Goal: Obtain resource: Obtain resource

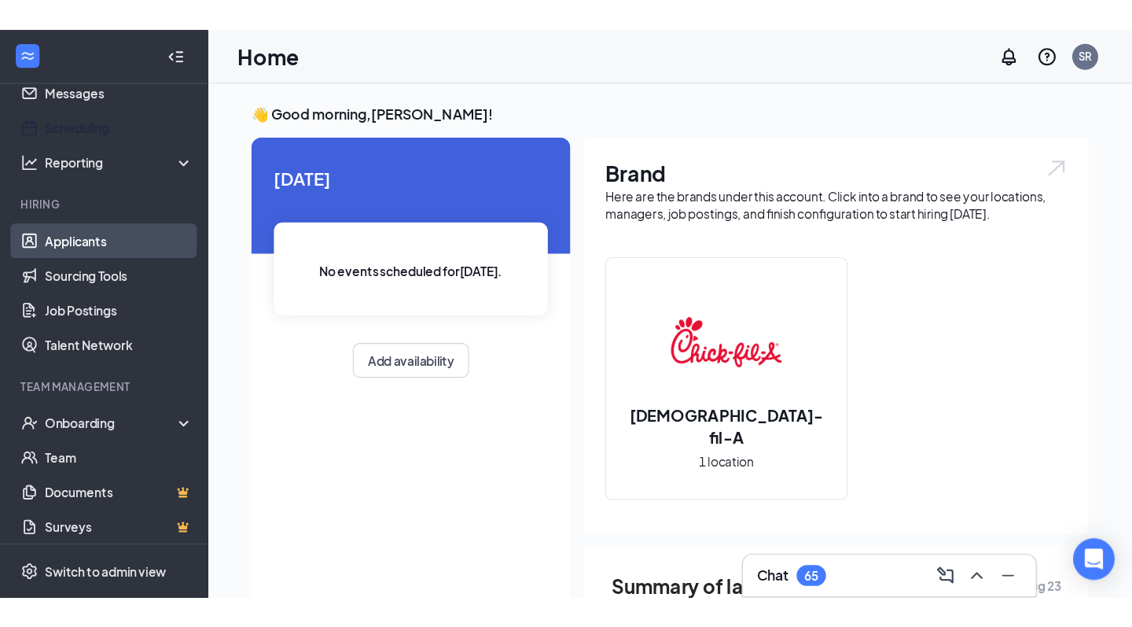
scroll to position [57, 0]
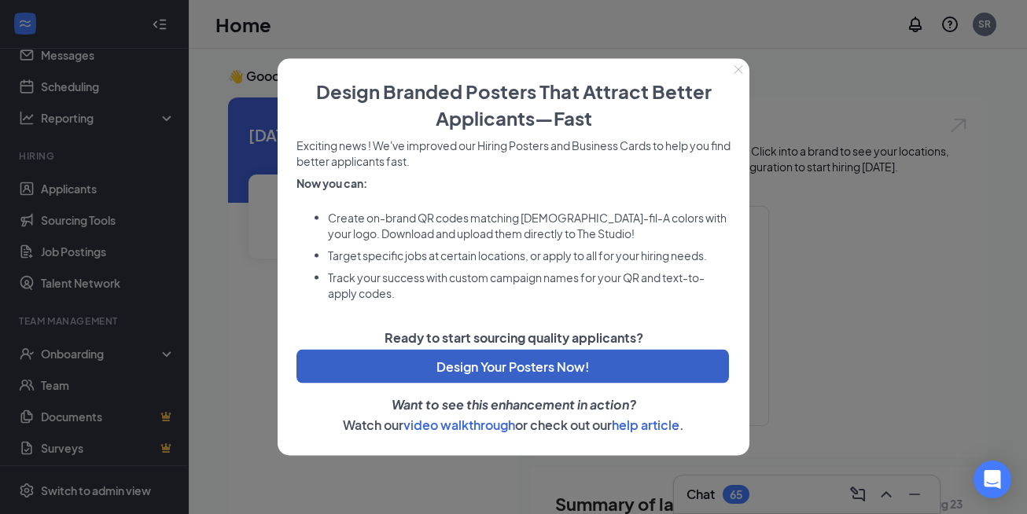
click at [527, 373] on button "Design Your Posters Now!" at bounding box center [512, 367] width 432 height 34
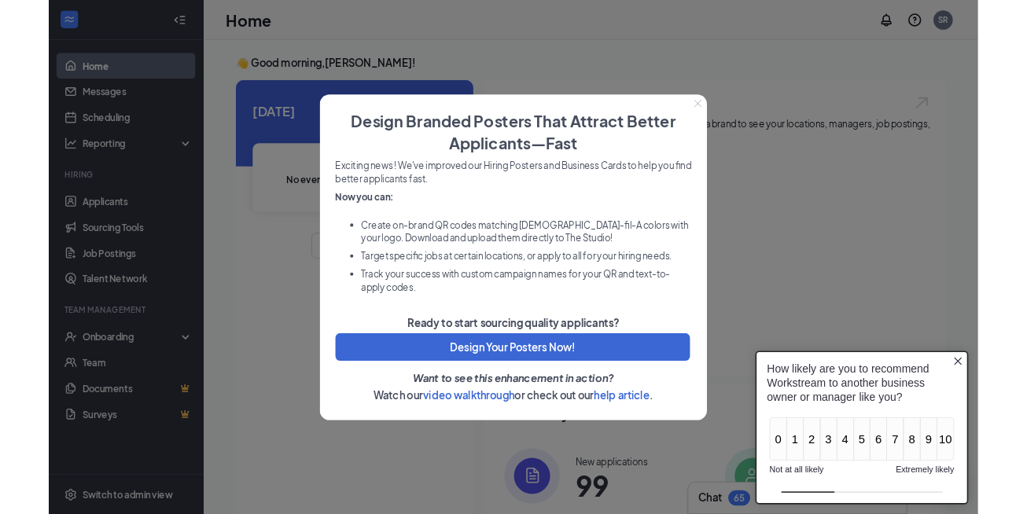
scroll to position [0, 0]
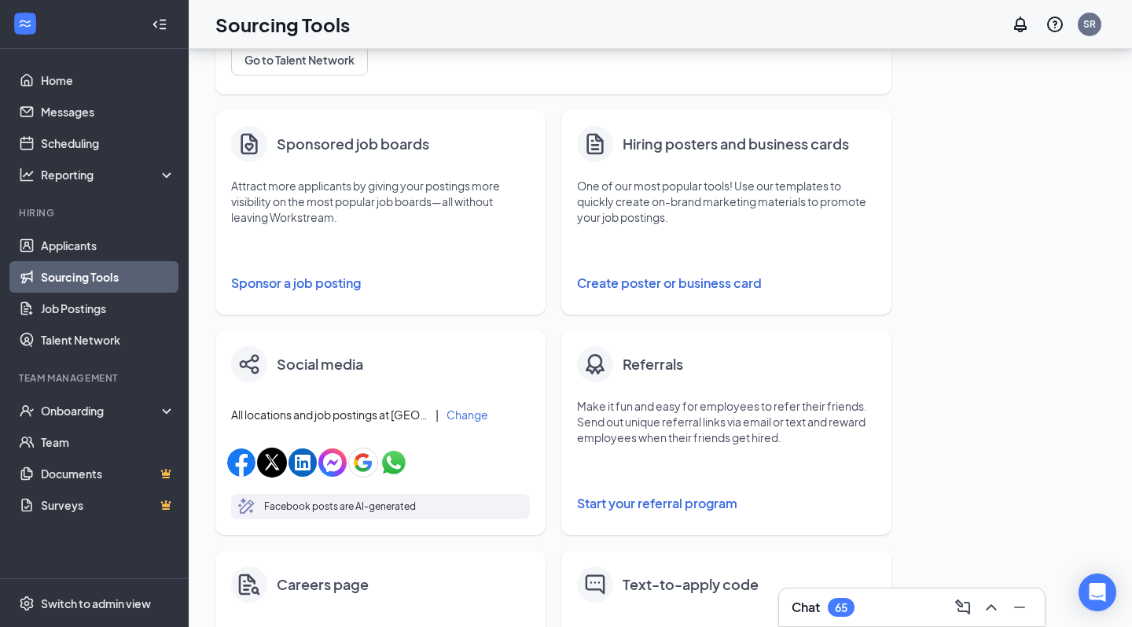
scroll to position [275, 0]
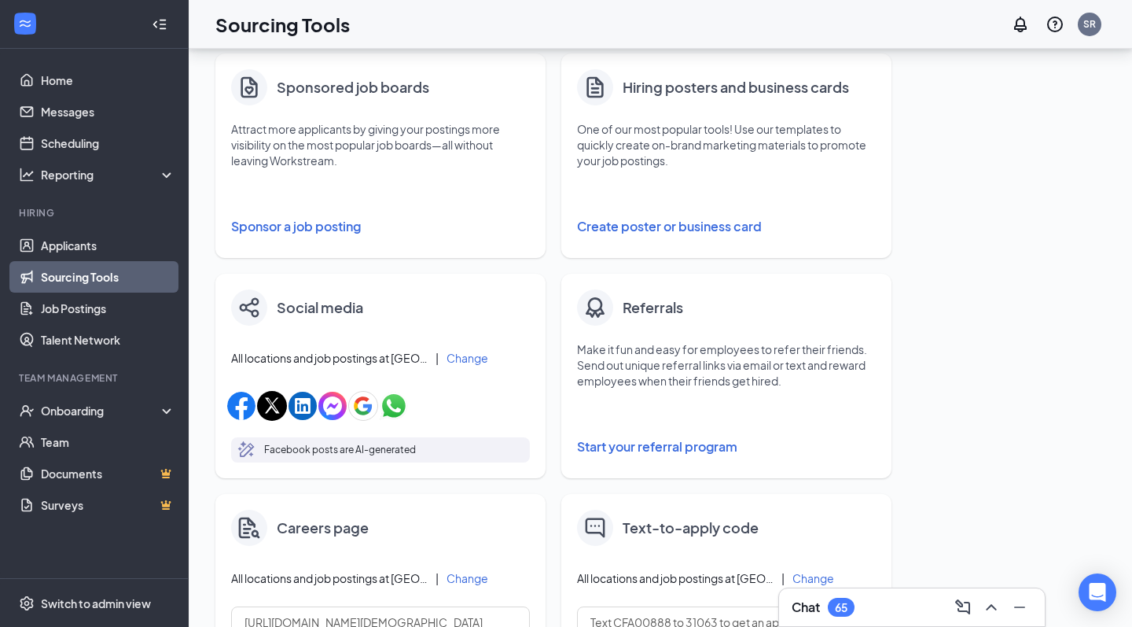
click at [675, 230] on button "Create poster or business card" at bounding box center [726, 226] width 299 height 31
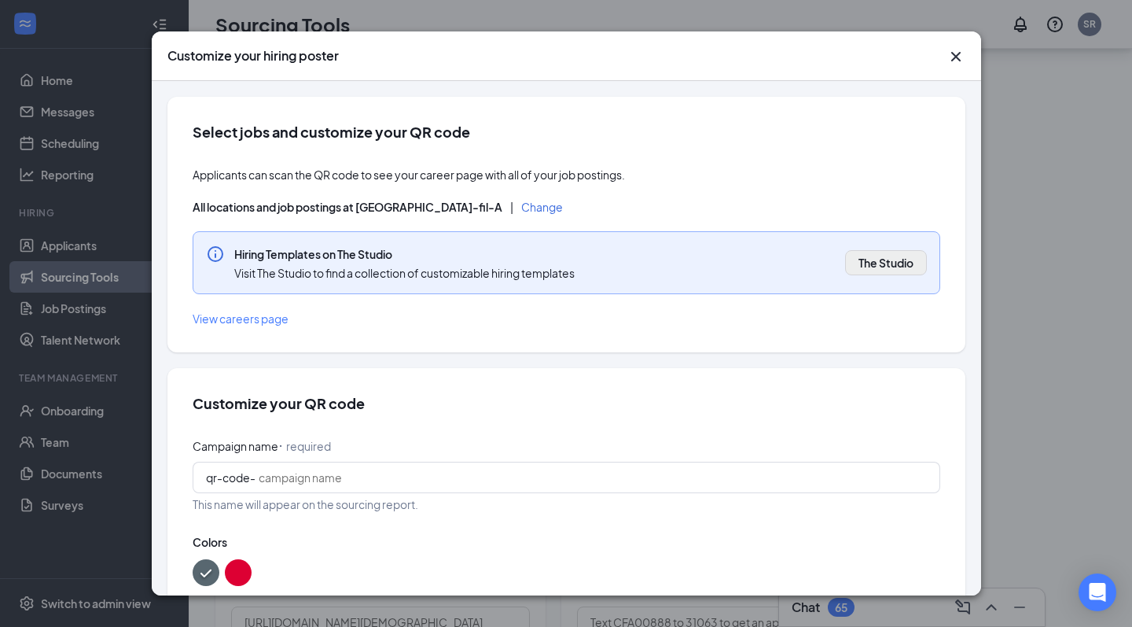
click at [880, 260] on span "The Studio" at bounding box center [885, 263] width 55 height 16
click at [951, 60] on icon "Cross" at bounding box center [954, 56] width 9 height 9
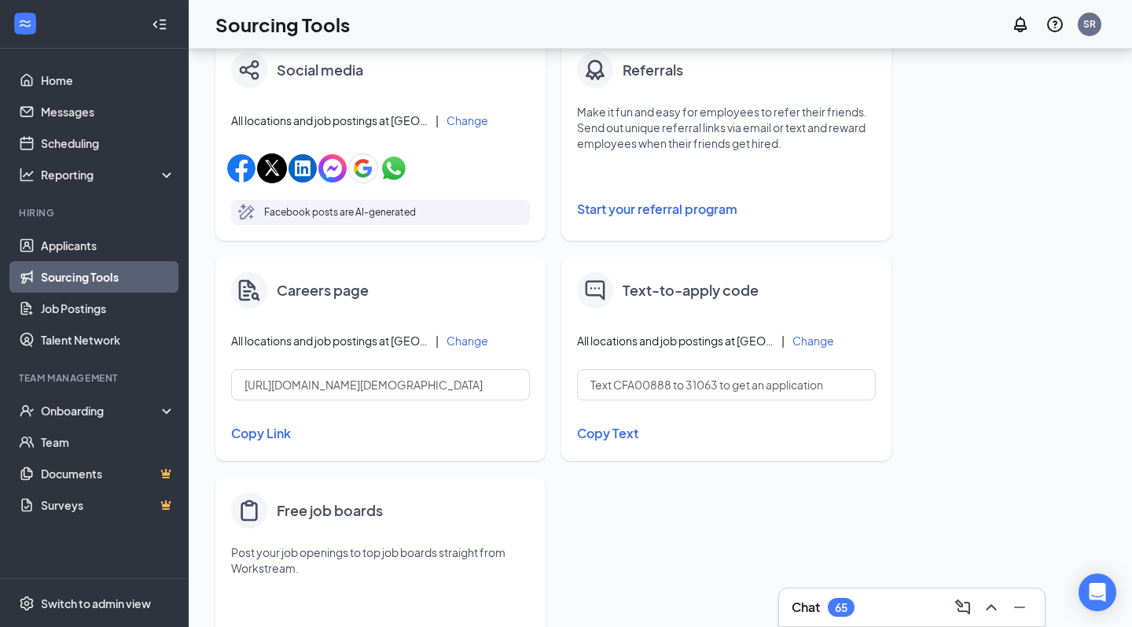
scroll to position [521, 0]
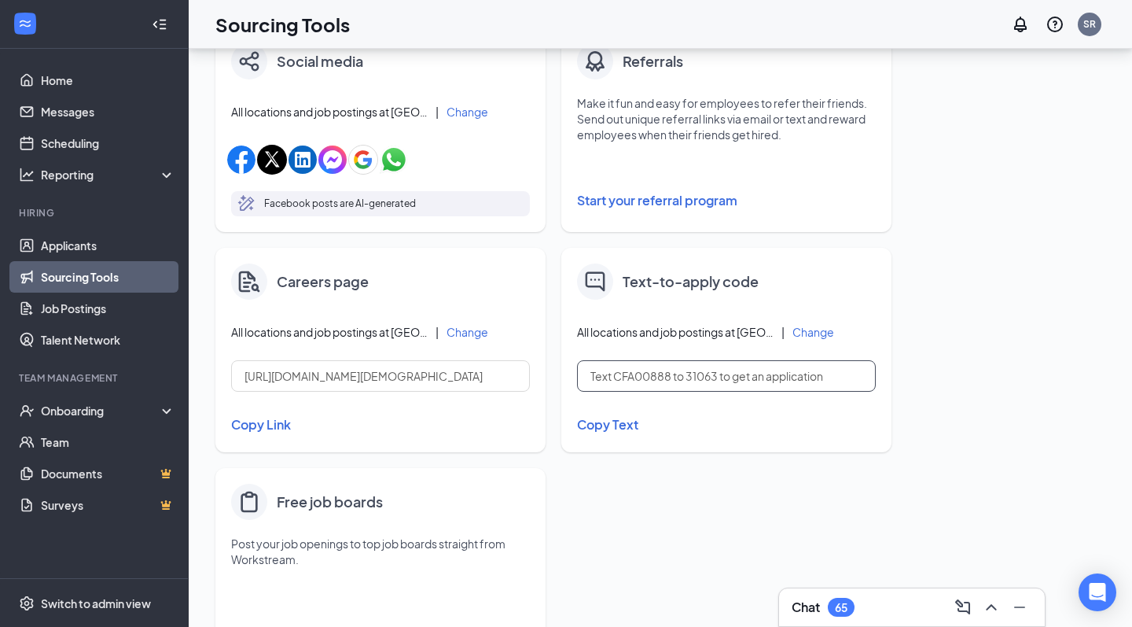
click at [681, 373] on input "Text CFA00888 to 31063 to get an application" at bounding box center [726, 375] width 299 height 31
click at [622, 428] on button "Copy Text" at bounding box center [726, 424] width 299 height 27
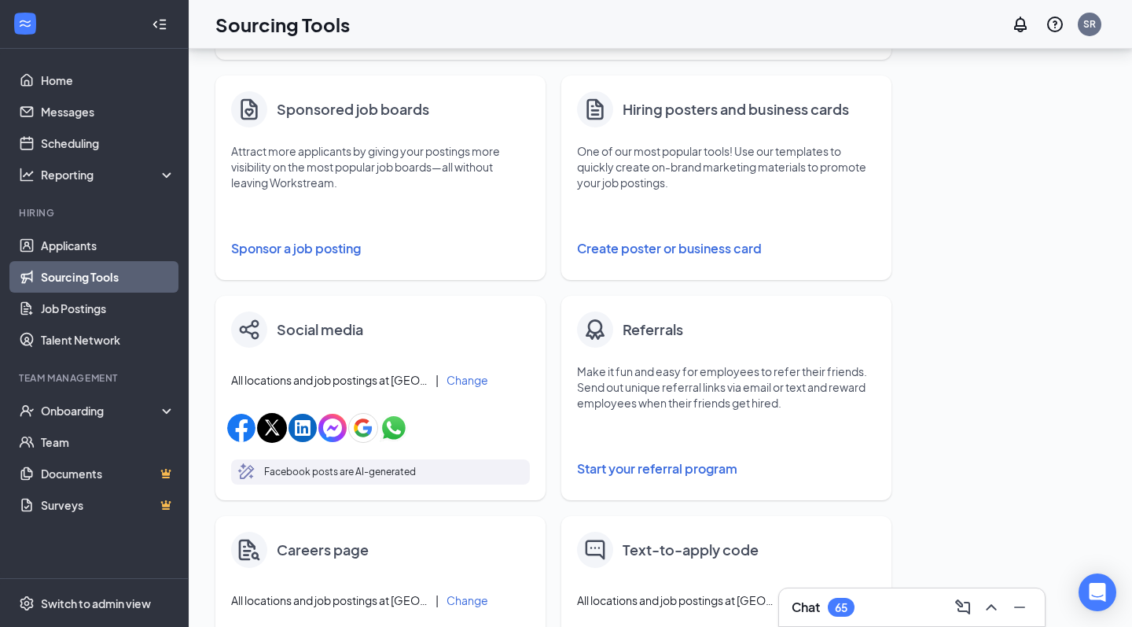
scroll to position [134, 0]
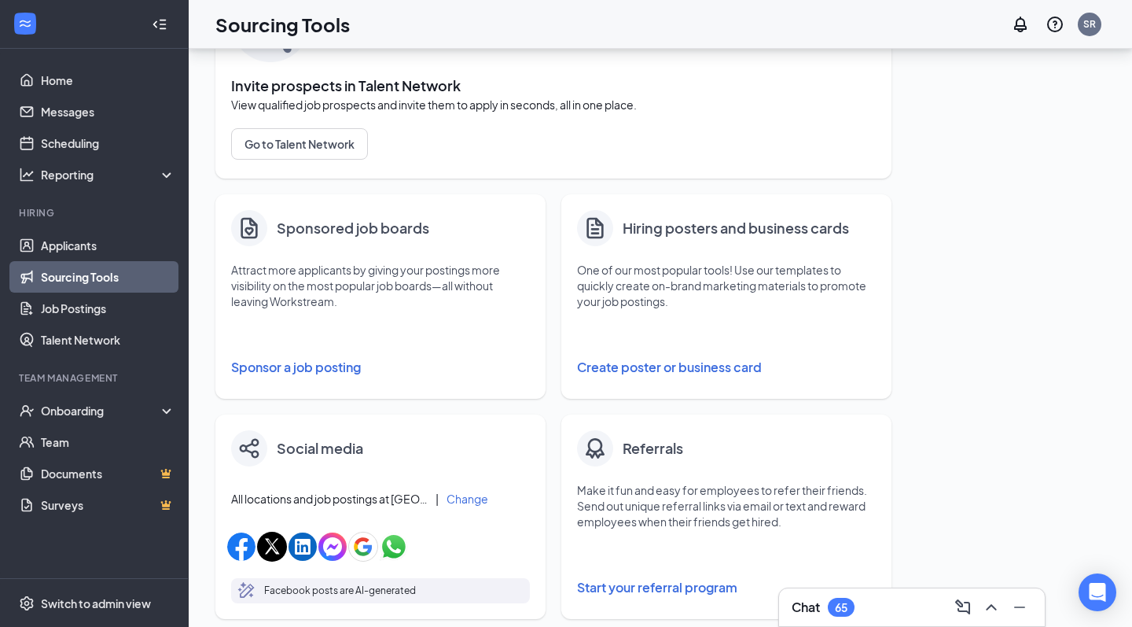
click at [663, 369] on button "Create poster or business card" at bounding box center [726, 366] width 299 height 31
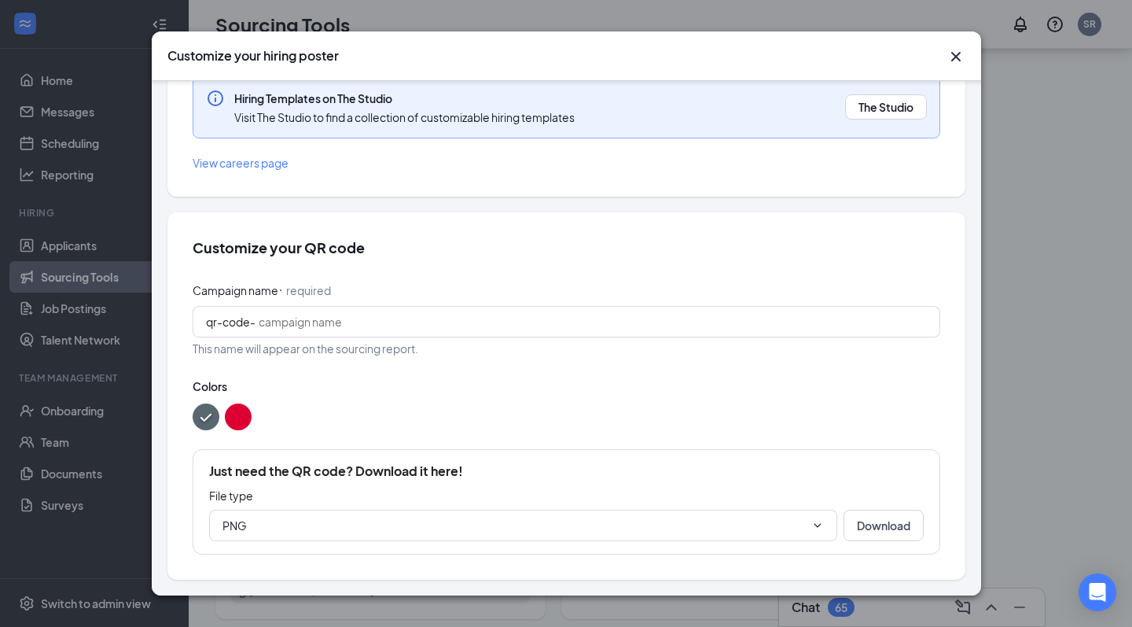
scroll to position [155, 0]
click at [880, 513] on button "Download" at bounding box center [883, 525] width 80 height 31
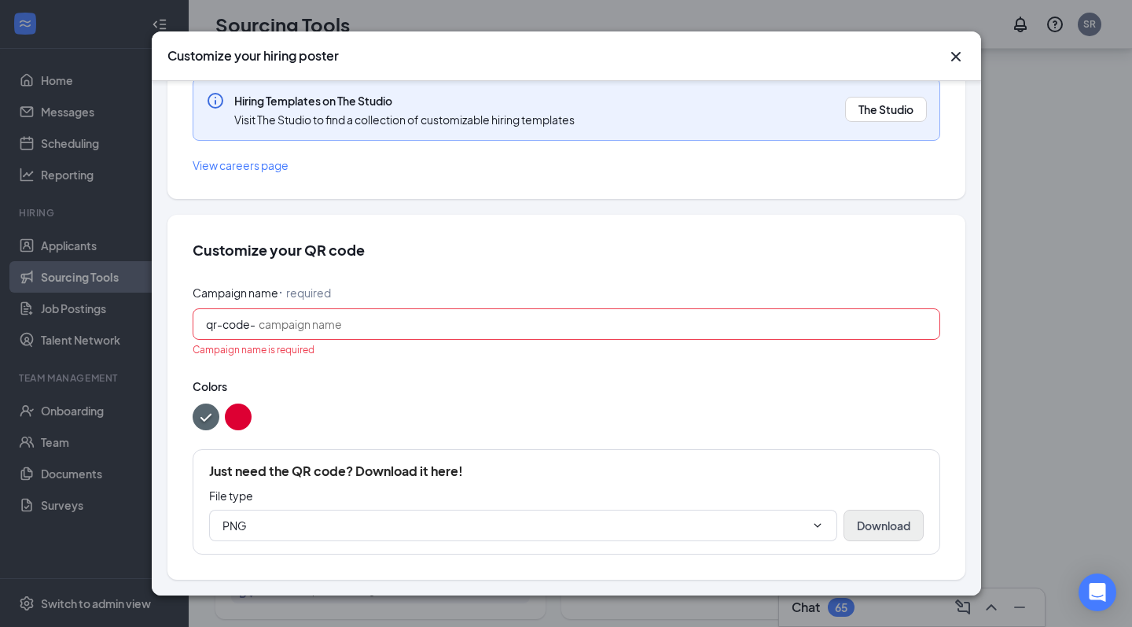
scroll to position [152, 0]
click at [578, 333] on span "qr-code-" at bounding box center [567, 324] width 748 height 31
click at [605, 391] on span "Colors" at bounding box center [567, 387] width 748 height 16
click at [864, 513] on button "Download" at bounding box center [883, 525] width 80 height 31
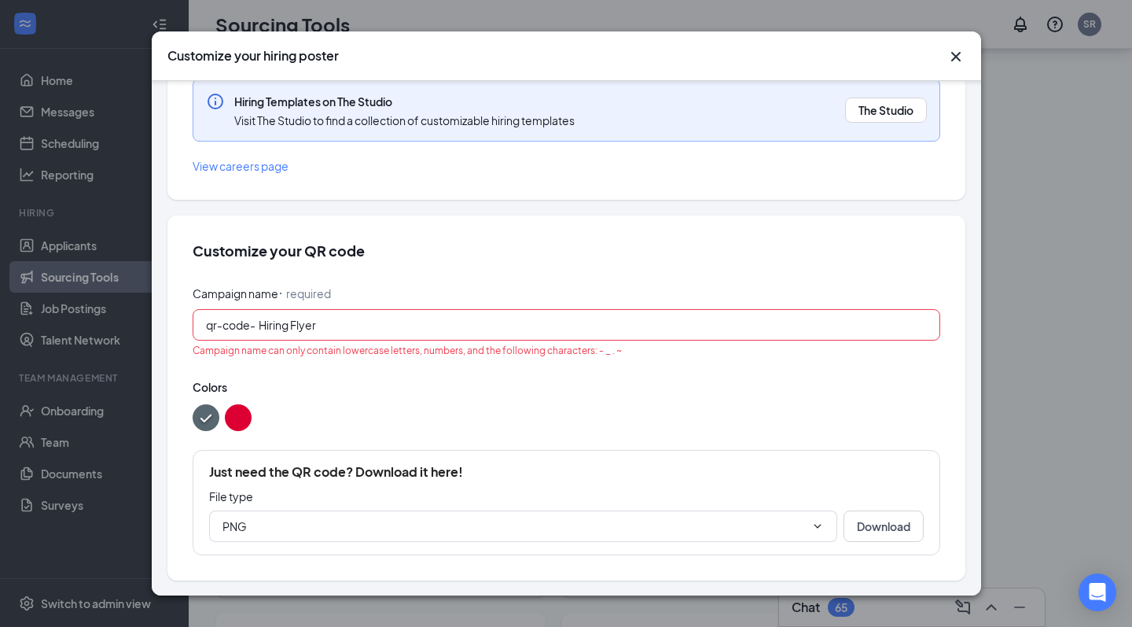
drag, startPoint x: 414, startPoint y: 320, endPoint x: 321, endPoint y: 317, distance: 93.6
click at [321, 317] on input "Hiring Flyer" at bounding box center [593, 324] width 668 height 17
click at [262, 322] on input "Hiring" at bounding box center [593, 324] width 668 height 17
click at [379, 327] on input "Hiring" at bounding box center [593, 324] width 668 height 17
type input "H"
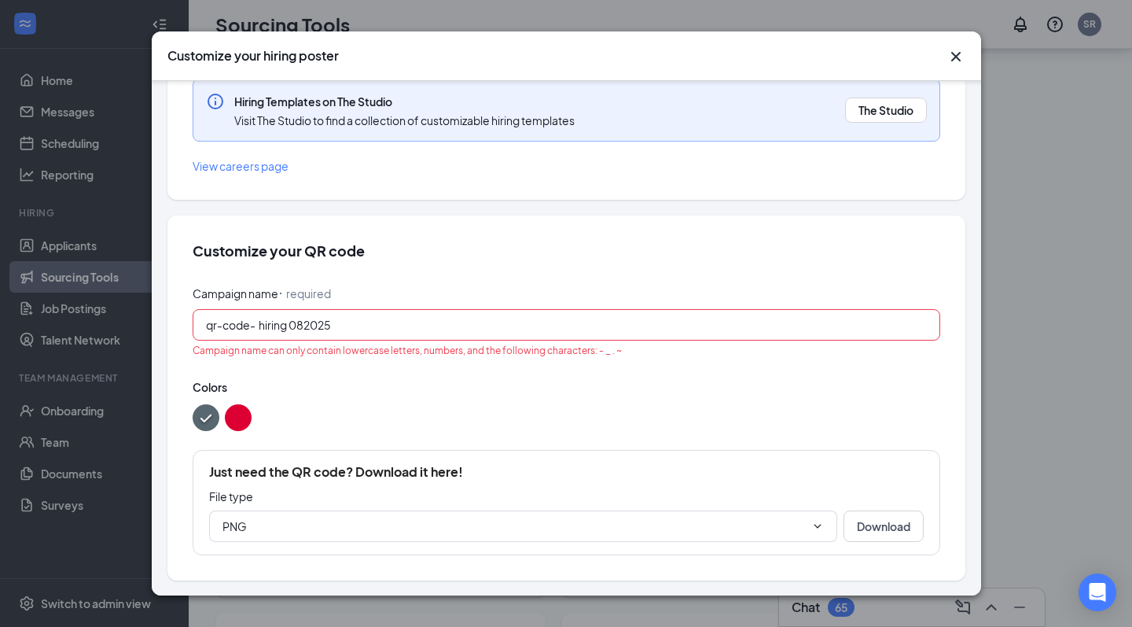
click at [425, 391] on span "Colors" at bounding box center [567, 387] width 748 height 16
click at [891, 513] on button "Download" at bounding box center [883, 525] width 80 height 31
click at [774, 513] on span "PNG" at bounding box center [523, 525] width 628 height 31
click at [771, 513] on input "PNG" at bounding box center [513, 525] width 582 height 17
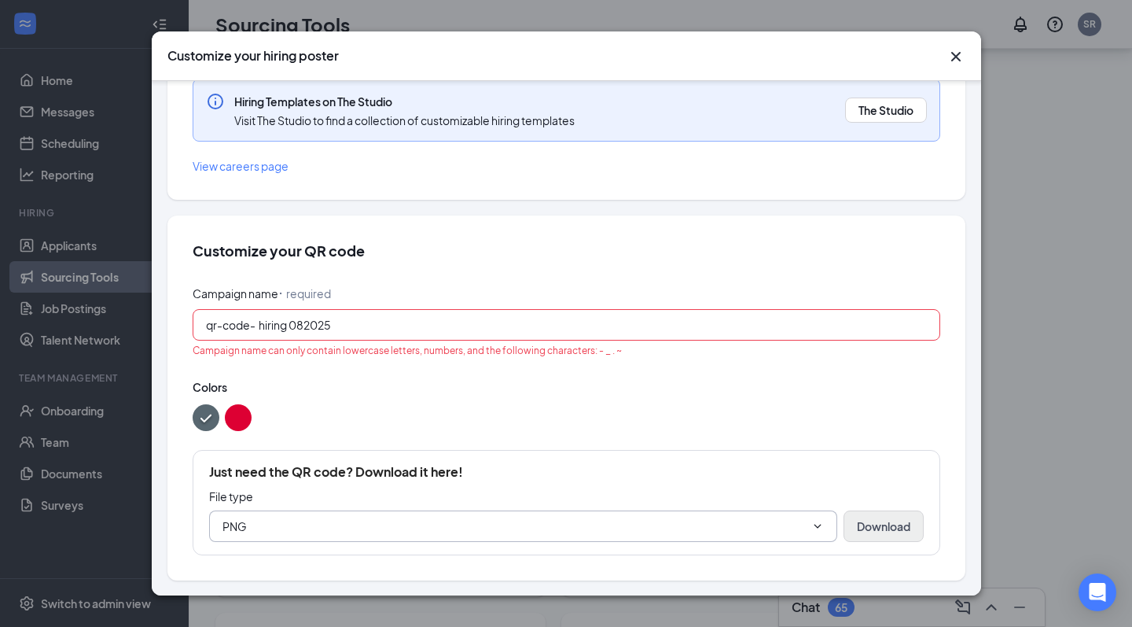
click at [893, 513] on button "Download" at bounding box center [883, 525] width 80 height 31
click at [235, 417] on button "color button #DD0033" at bounding box center [238, 417] width 27 height 27
click at [895, 513] on button "Download" at bounding box center [883, 525] width 80 height 31
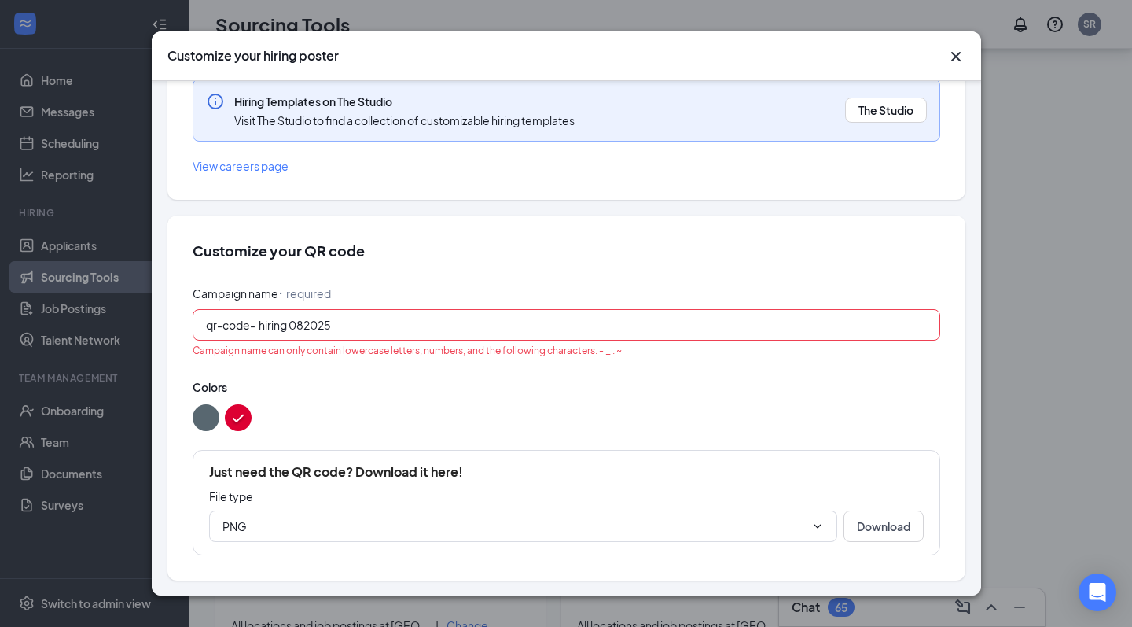
click at [197, 412] on button "color button #586770" at bounding box center [206, 417] width 27 height 27
click at [344, 326] on input "hiring 082025" at bounding box center [593, 324] width 668 height 17
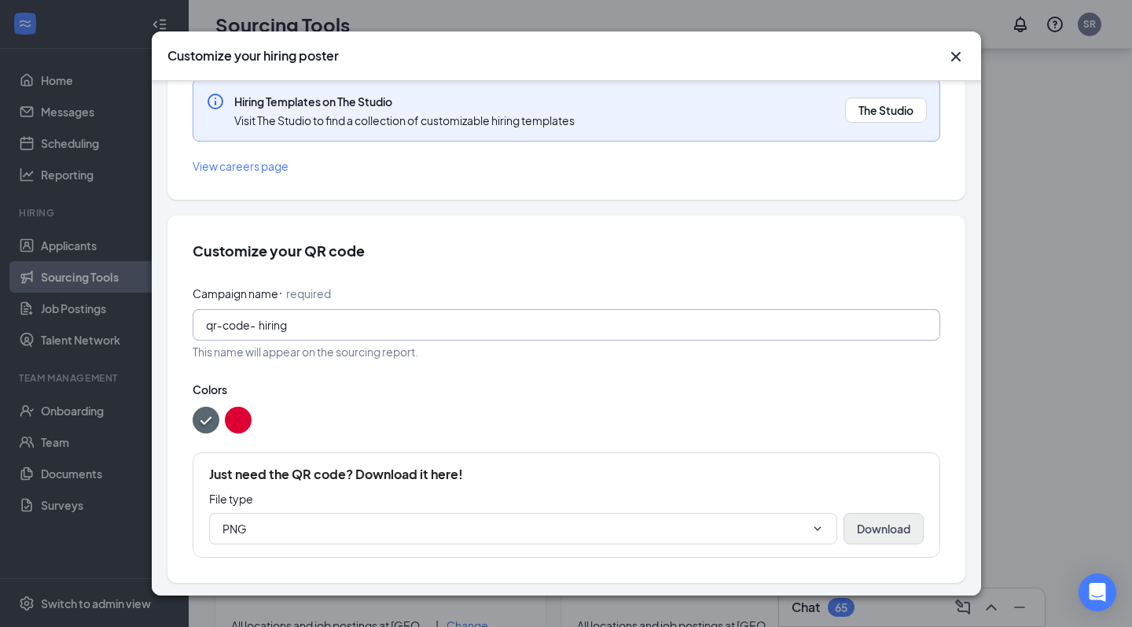
type input "hiring"
click at [903, 513] on button "Download" at bounding box center [883, 528] width 80 height 31
click at [953, 58] on icon "Cross" at bounding box center [954, 56] width 9 height 9
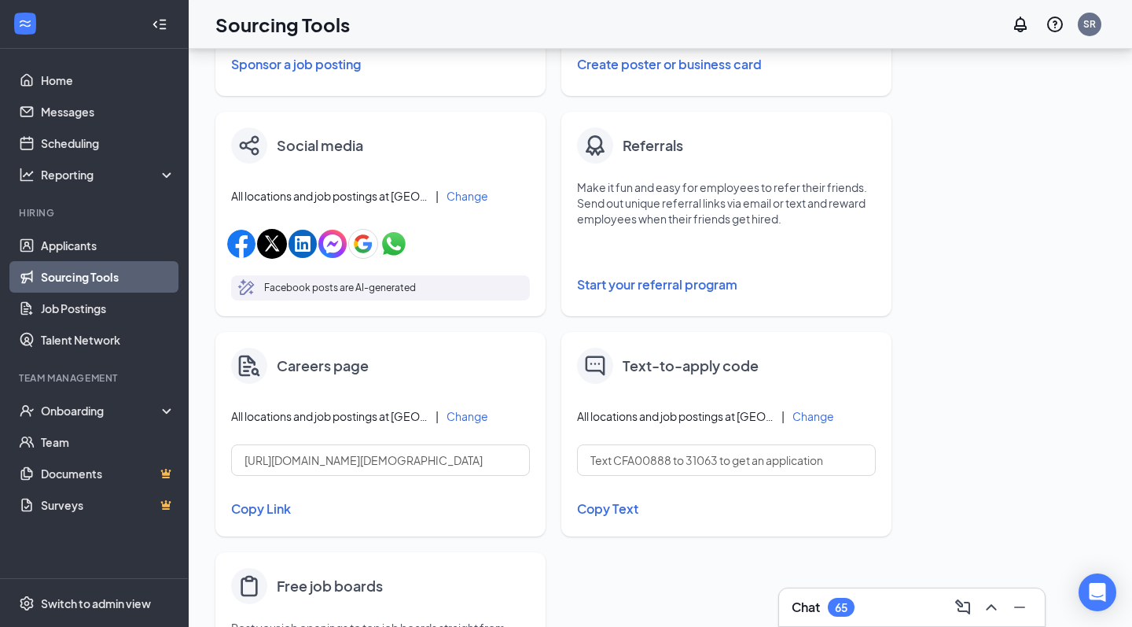
scroll to position [439, 0]
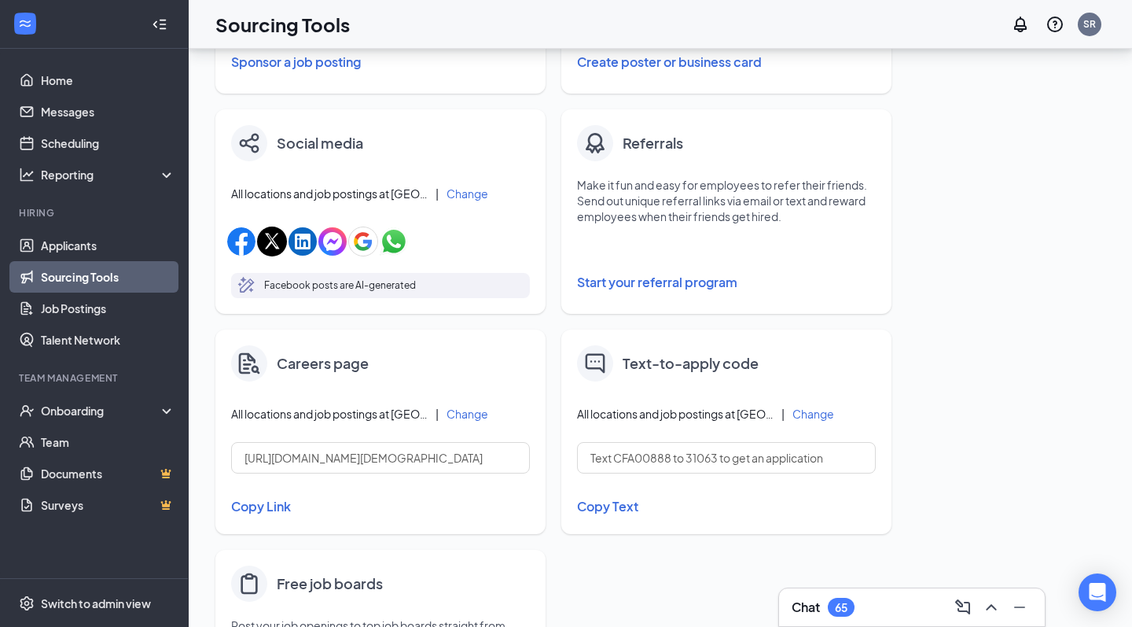
click at [627, 509] on button "Copy Text" at bounding box center [726, 506] width 299 height 27
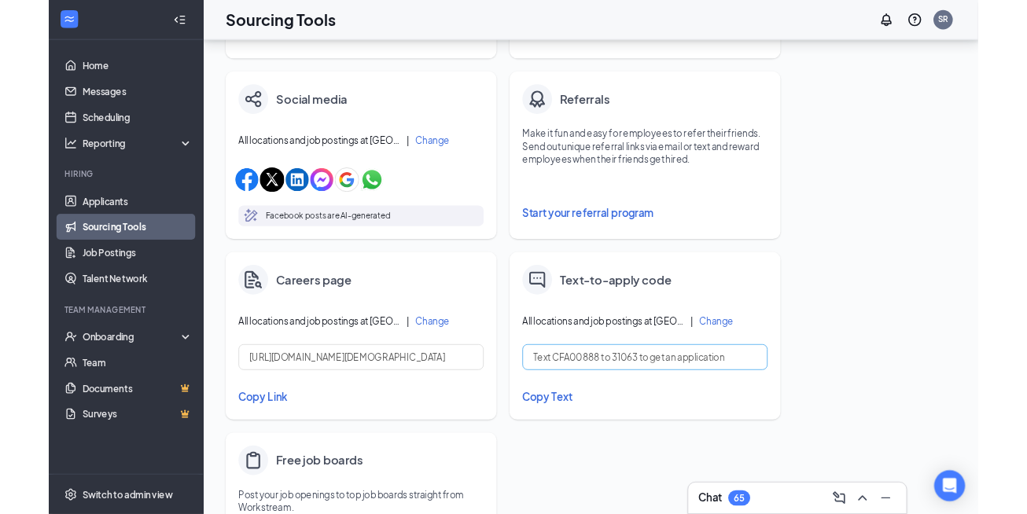
scroll to position [465, 0]
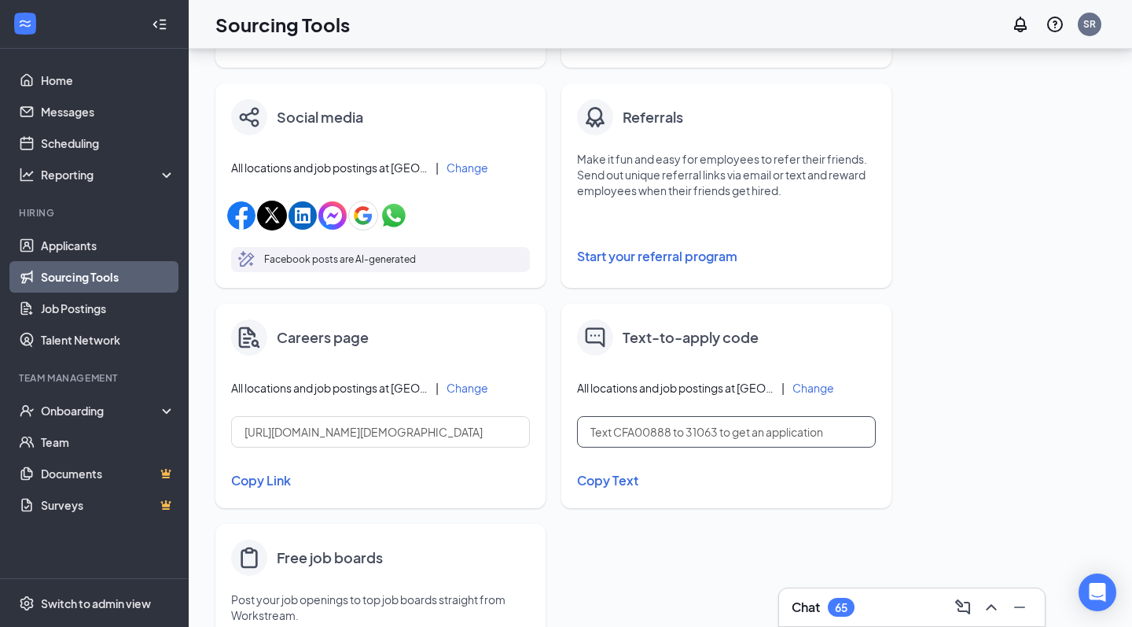
click at [781, 425] on input "Text CFA00888 to 31063 to get an application" at bounding box center [726, 431] width 299 height 31
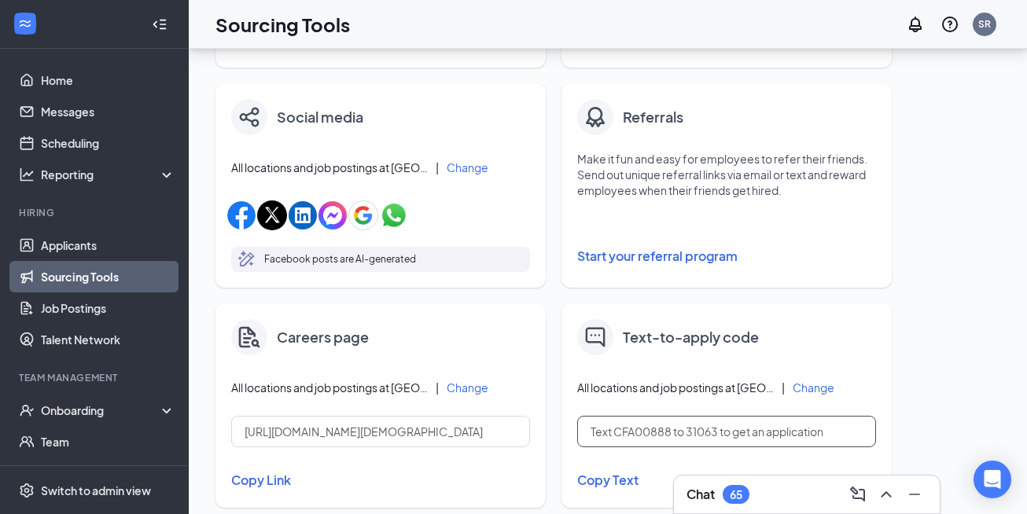
click at [635, 428] on input "Text CFA00888 to 31063 to get an application" at bounding box center [726, 431] width 299 height 31
click at [615, 477] on button "Copy Text" at bounding box center [726, 480] width 299 height 27
